Goal: Complete application form

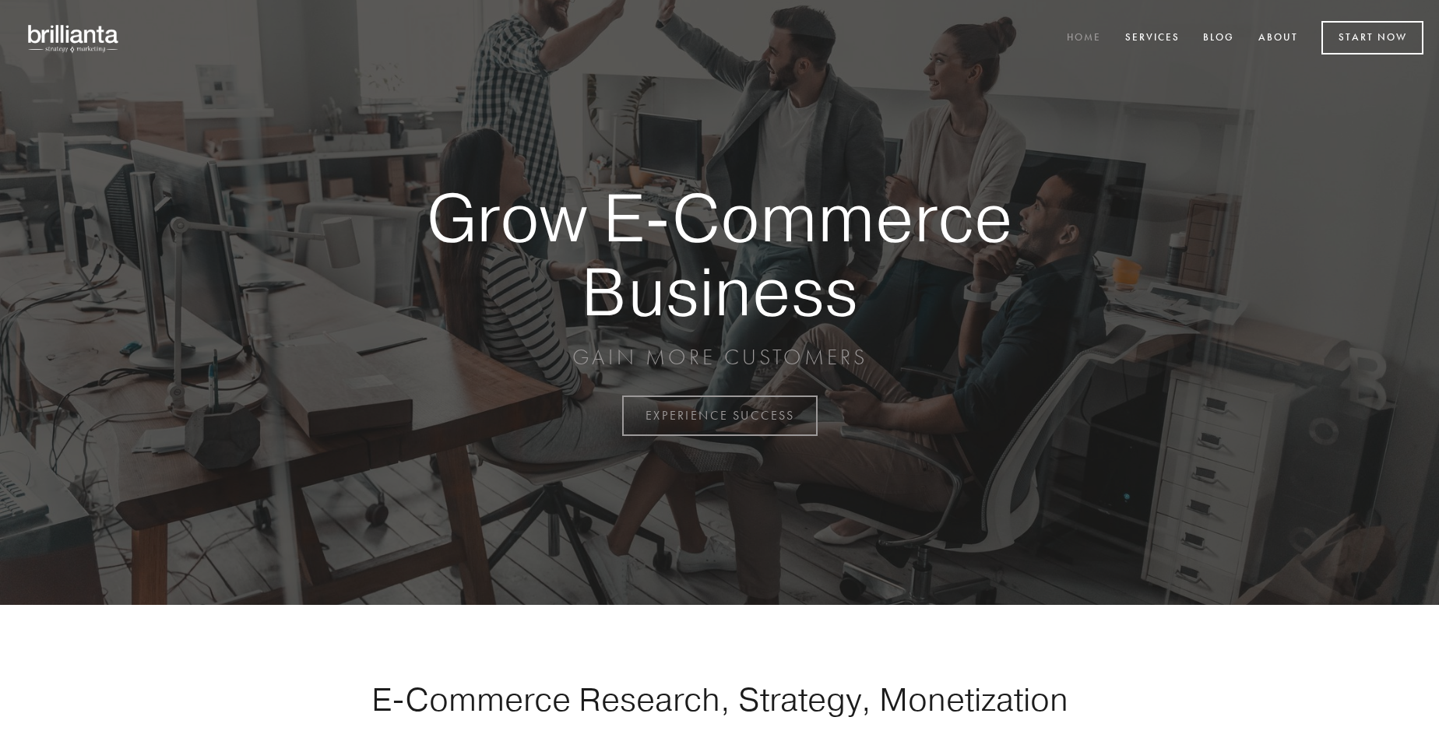
scroll to position [4082, 0]
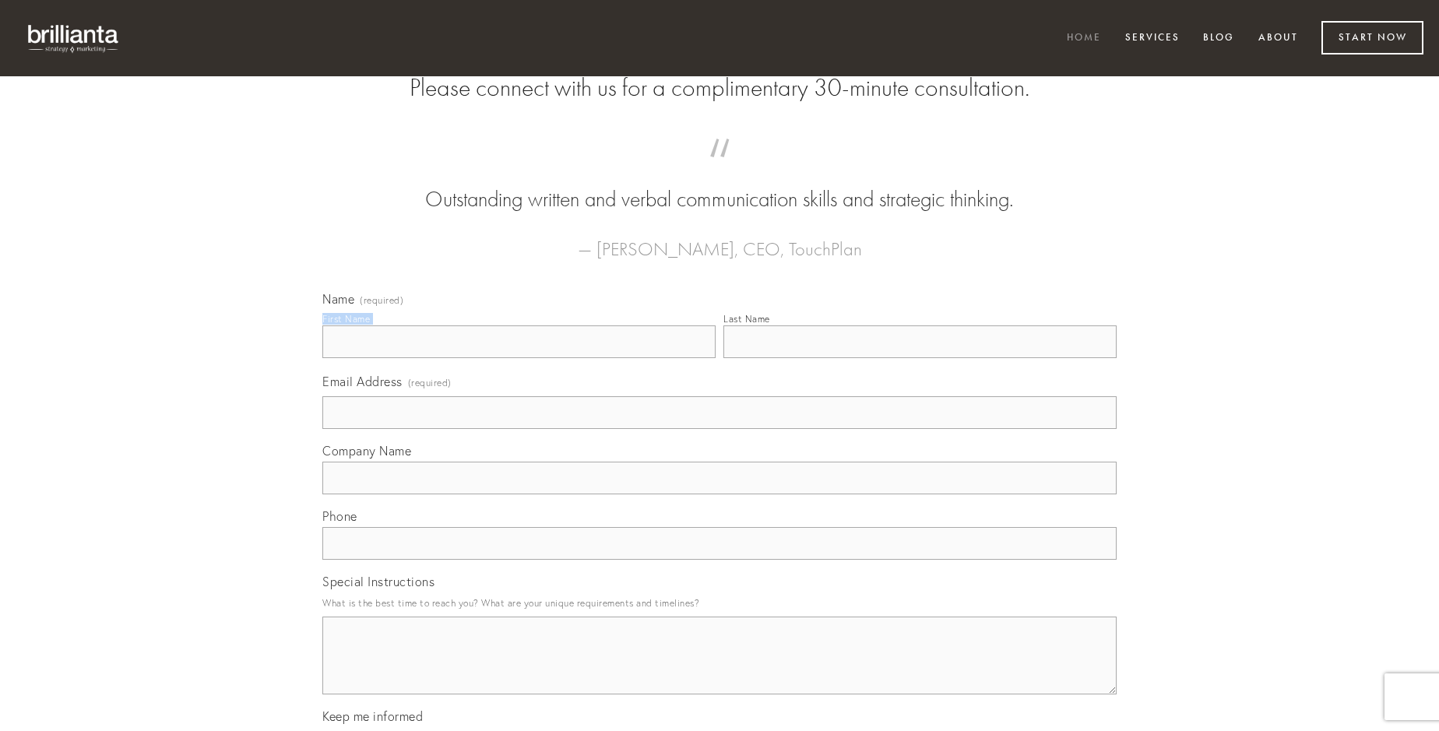
type input "[PERSON_NAME] Hand"
click at [920, 358] on input "Last Name" at bounding box center [919, 341] width 393 height 33
type input "[PERSON_NAME] Hand"
click at [719, 429] on input "Email Address (required)" at bounding box center [719, 412] width 794 height 33
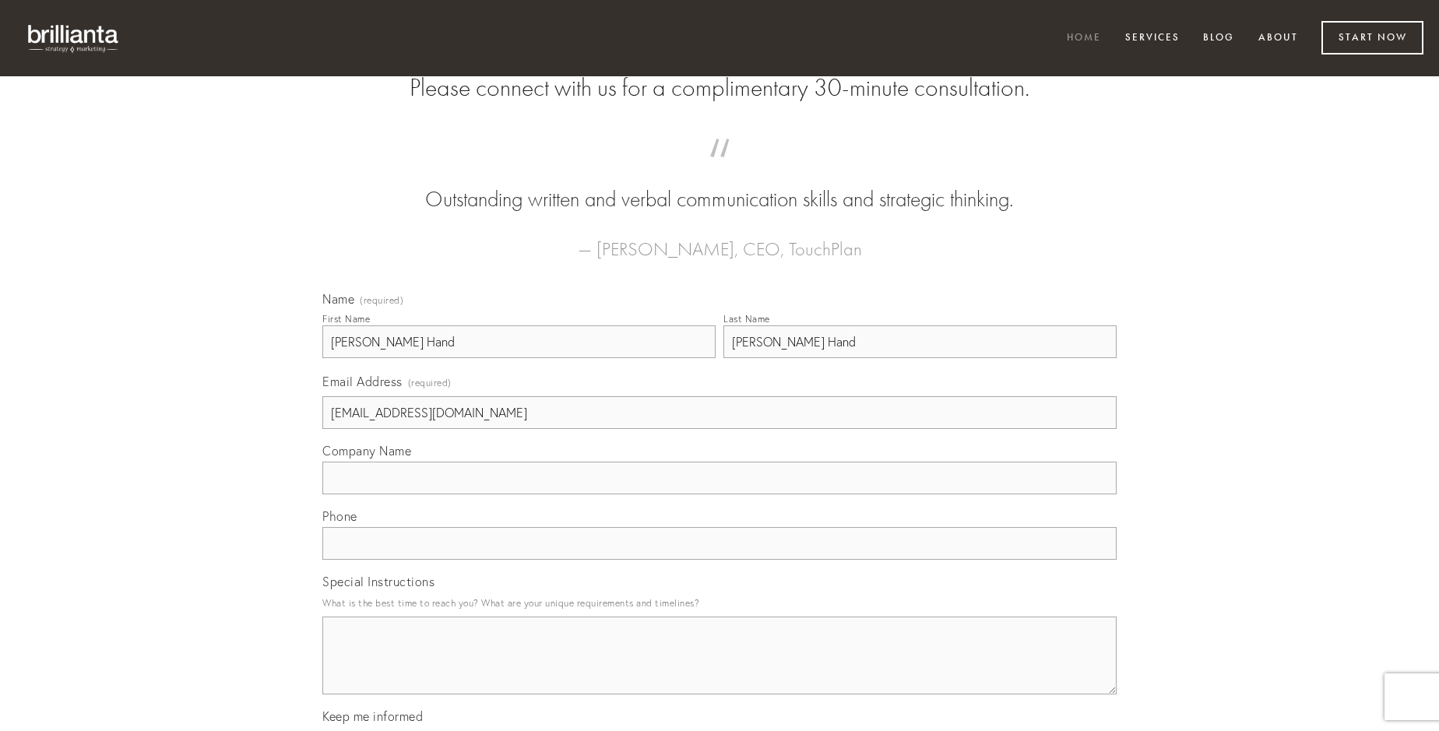
type input "[EMAIL_ADDRESS][DOMAIN_NAME]"
click at [719, 494] on input "Company Name" at bounding box center [719, 478] width 794 height 33
type input "conspergo"
click at [719, 560] on input "text" at bounding box center [719, 543] width 794 height 33
click at [719, 670] on textarea "Special Instructions" at bounding box center [719, 656] width 794 height 78
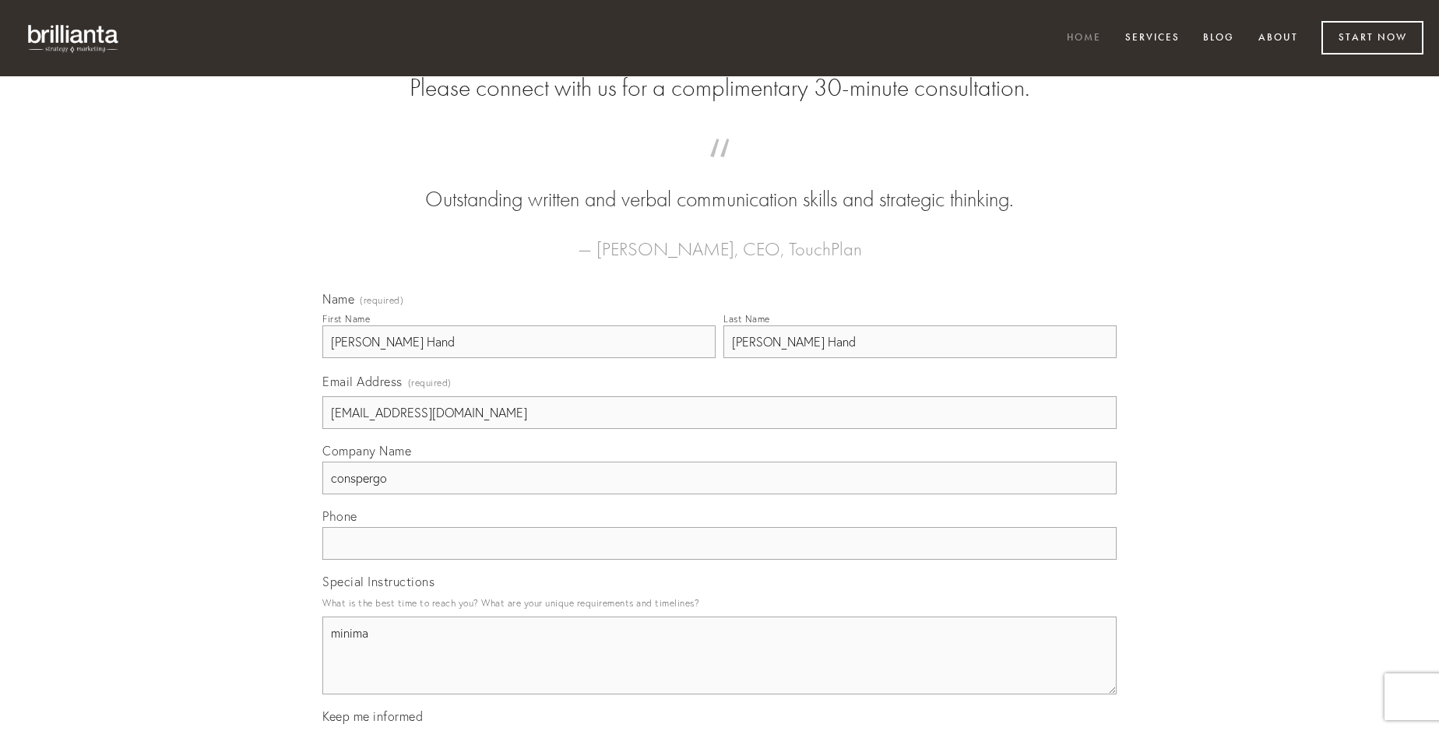
type textarea "minima"
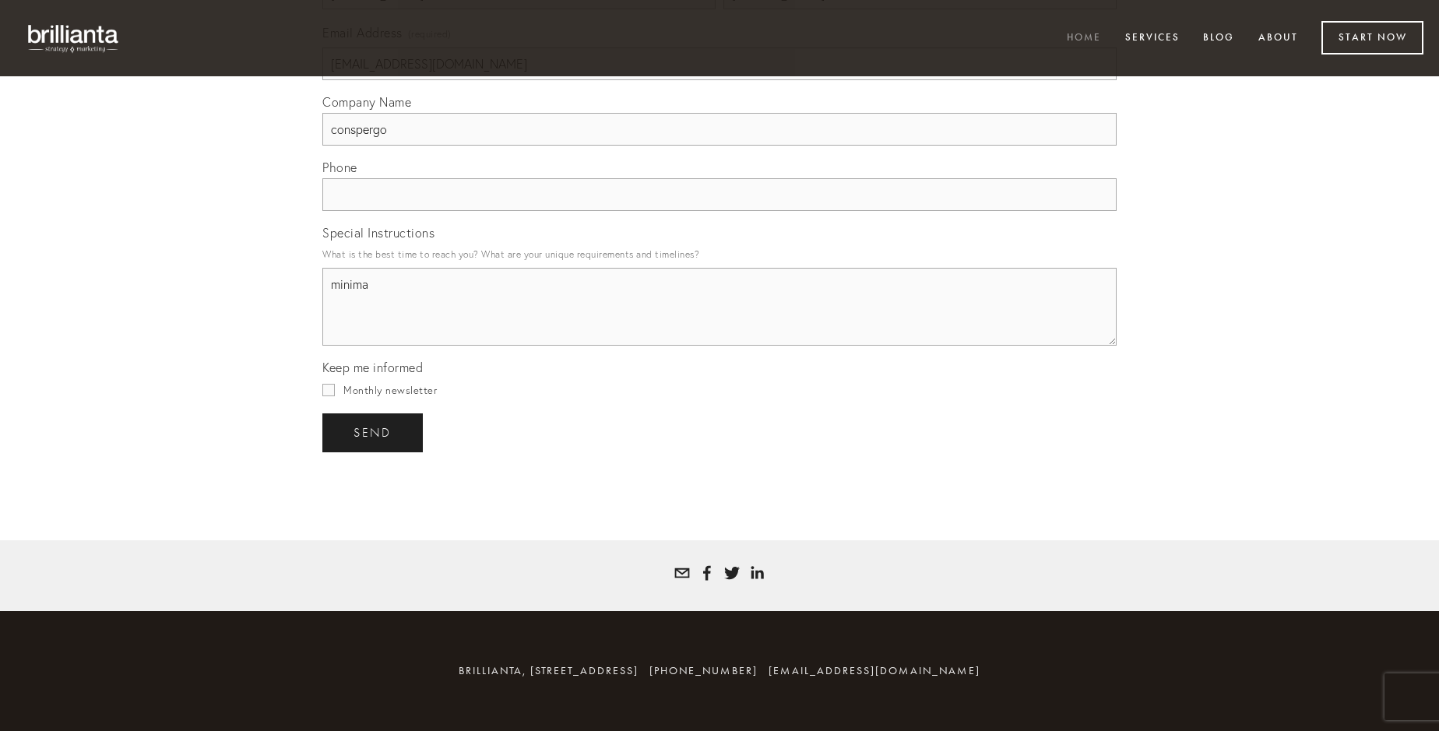
click at [374, 432] on span "send" at bounding box center [373, 433] width 38 height 14
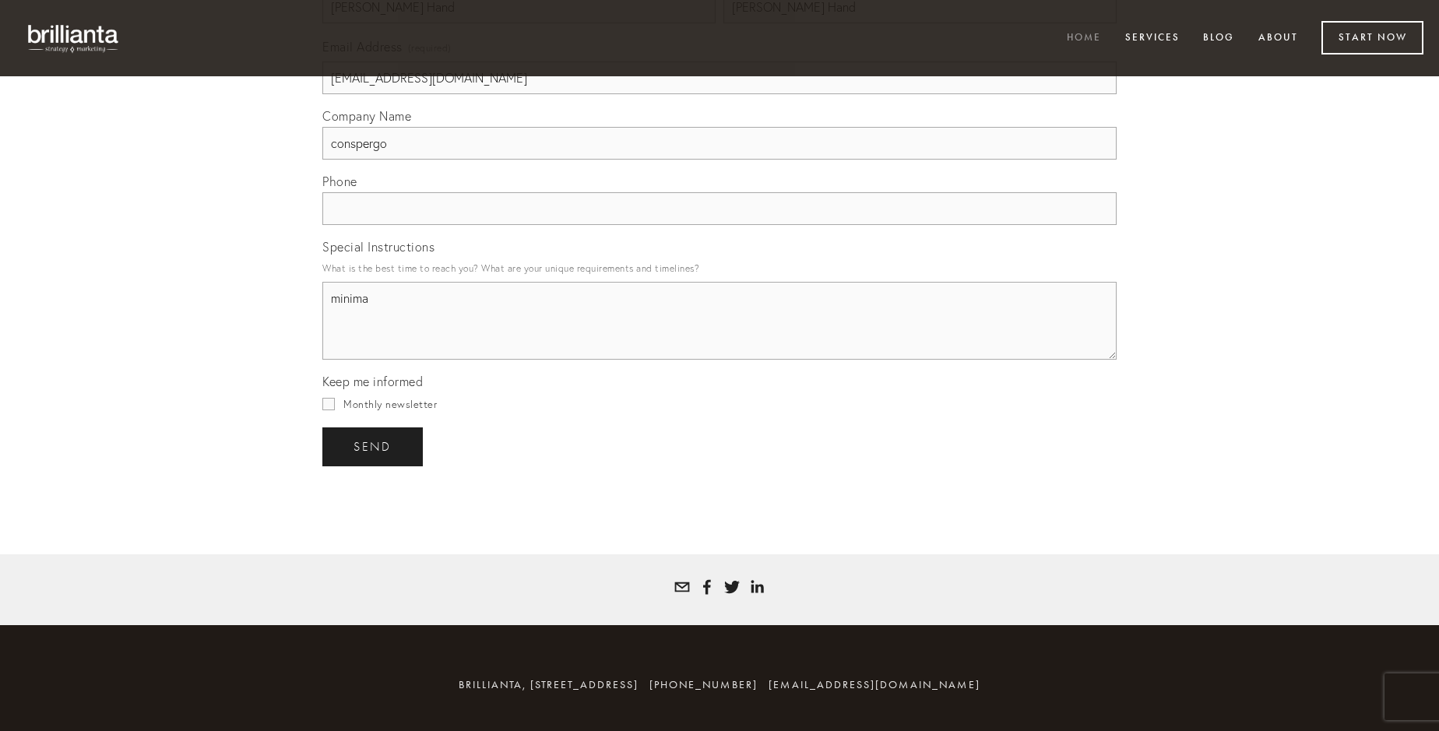
scroll to position [4036, 0]
